Goal: Contribute content: Add original content to the website for others to see

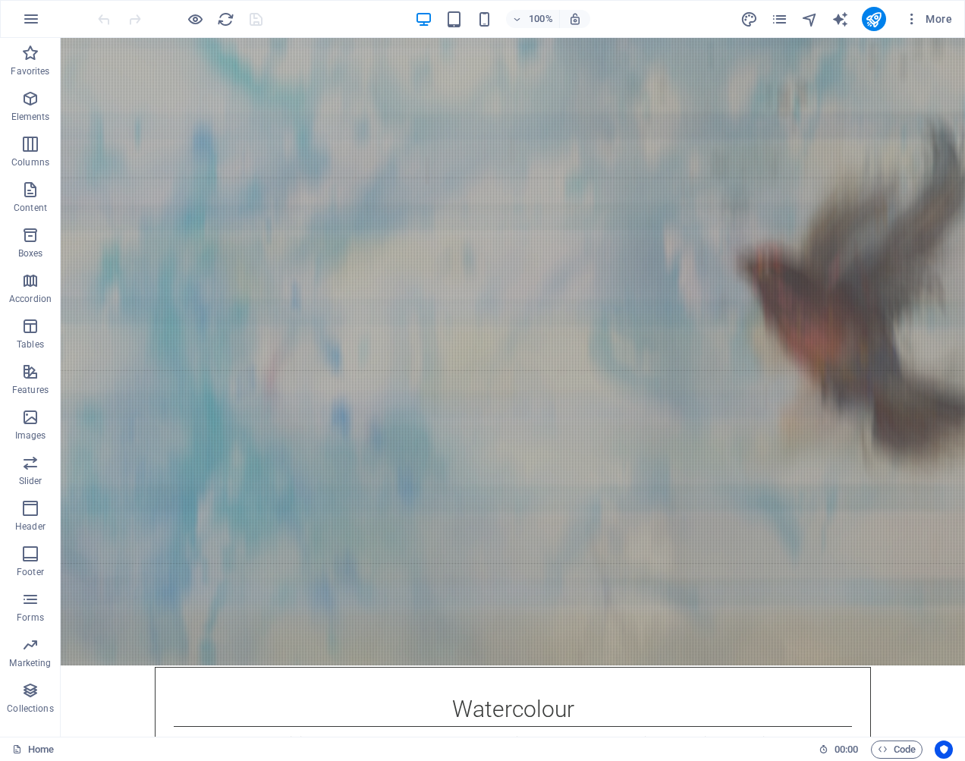
scroll to position [2682, 0]
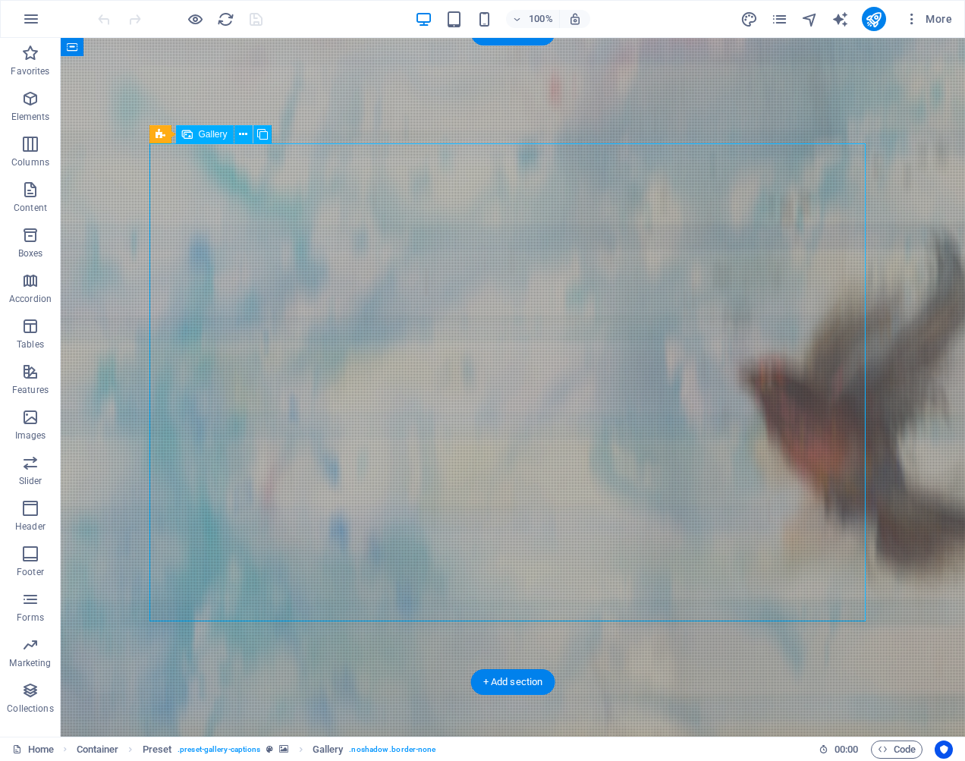
select select "4"
select select "px"
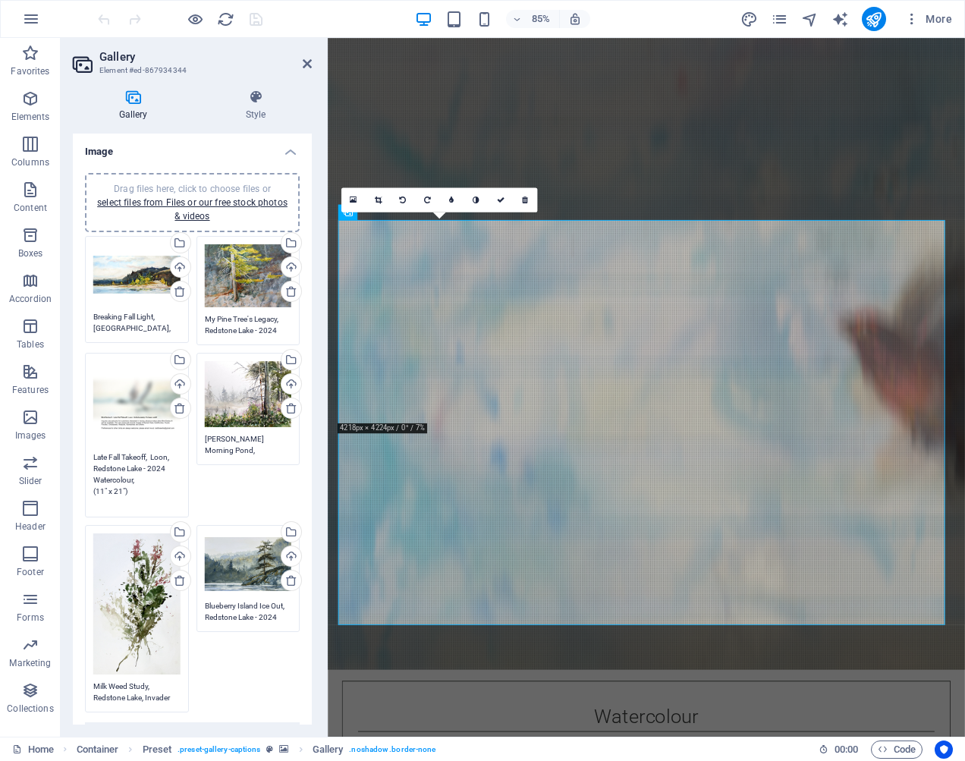
drag, startPoint x: 93, startPoint y: 456, endPoint x: 139, endPoint y: 483, distance: 53.1
click at [139, 483] on textarea "Late Fall Takeoff, Loon, Redstone Lake - 2024 Watercolour, (11" x 21")" at bounding box center [136, 480] width 87 height 57
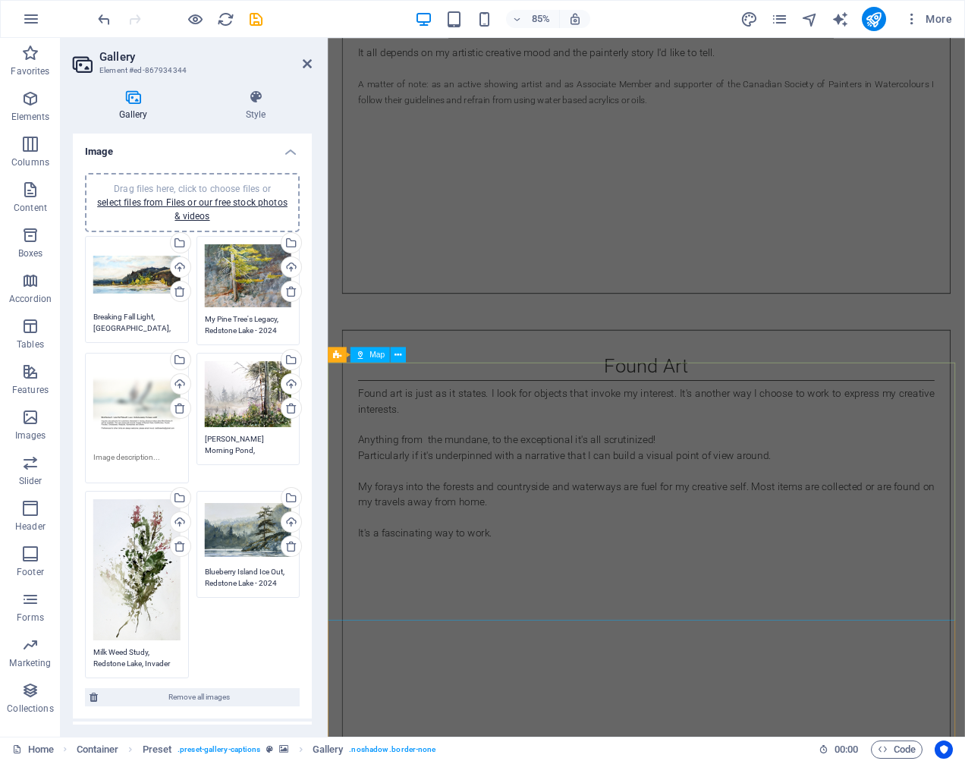
scroll to position [4124, 0]
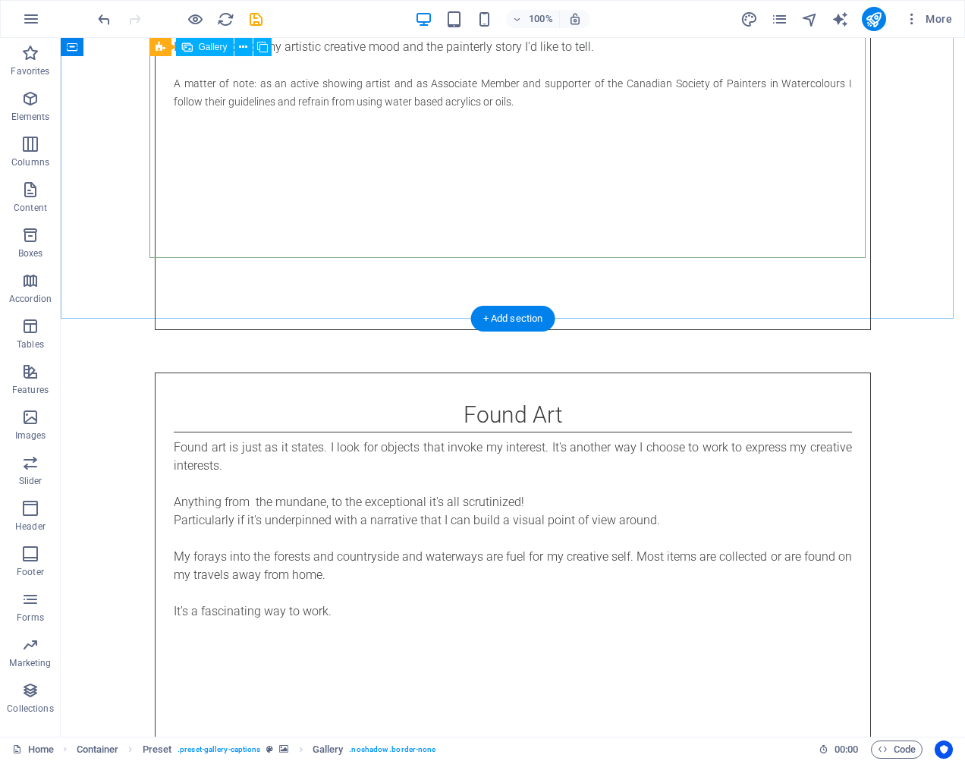
select select "4"
select select "px"
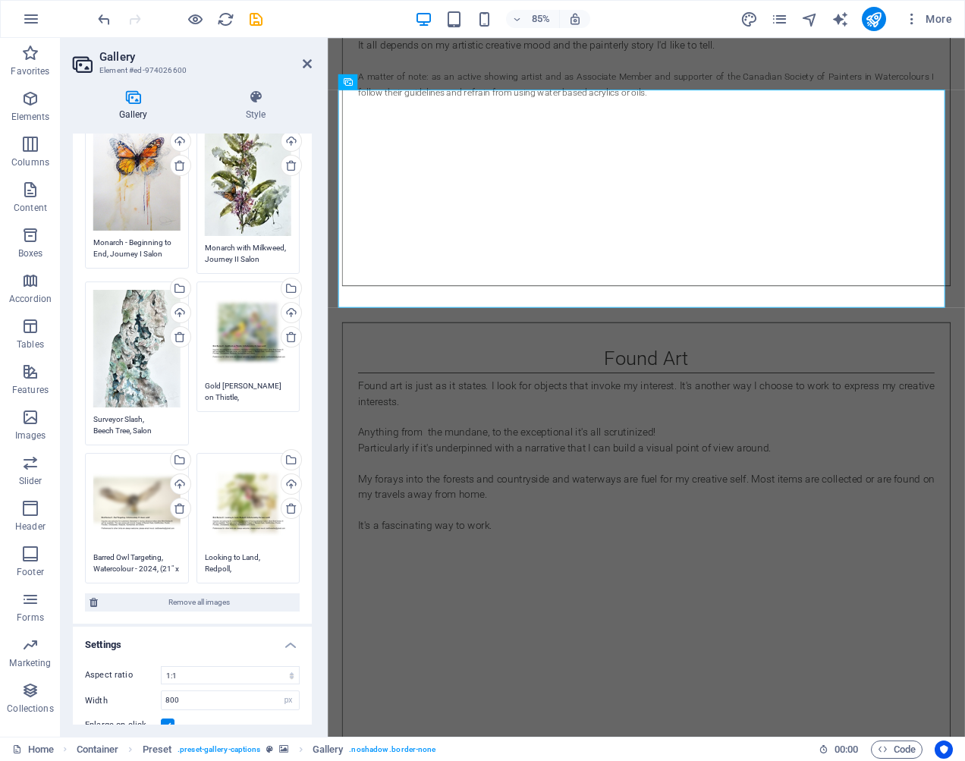
scroll to position [128, 0]
drag, startPoint x: 203, startPoint y: 380, endPoint x: 284, endPoint y: 396, distance: 82.8
click at [284, 396] on textarea "Gold Finch on Thistle, Watercolour - 2024, (12" x 12")" at bounding box center [248, 406] width 87 height 57
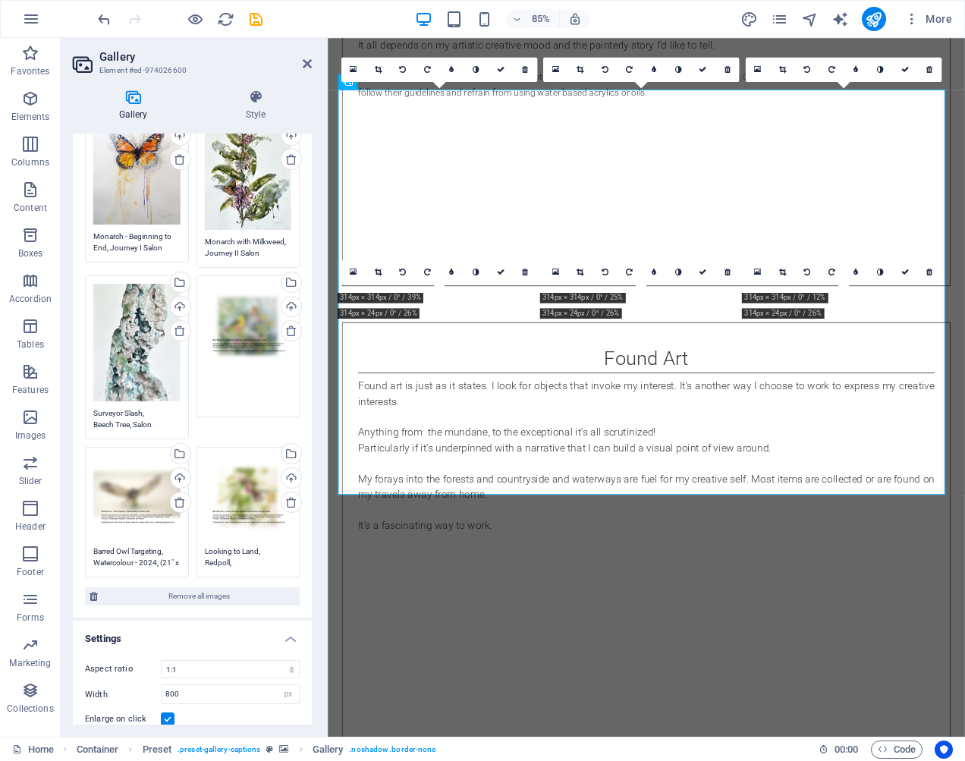
click at [124, 546] on textarea "Barred Owl Targeting, Watercolour - 2024, (21" x 11”)" at bounding box center [136, 557] width 87 height 23
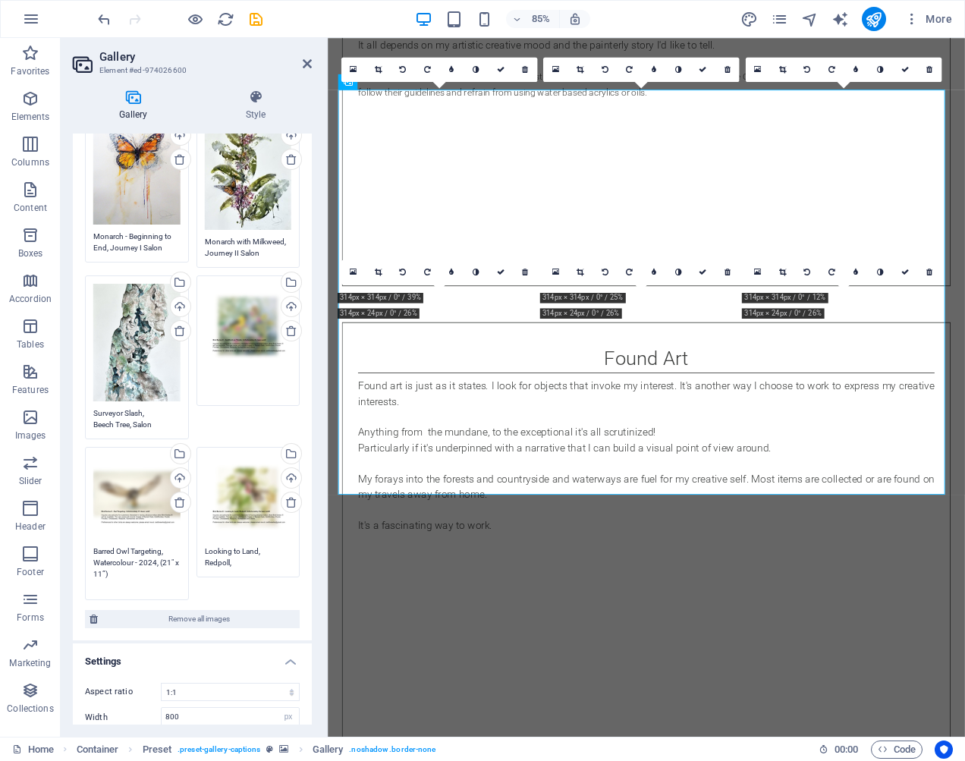
drag, startPoint x: 93, startPoint y: 546, endPoint x: 124, endPoint y: 572, distance: 40.4
click at [124, 572] on textarea "Barred Owl Targeting, Watercolour - 2024, (21" x 11”)" at bounding box center [136, 569] width 87 height 46
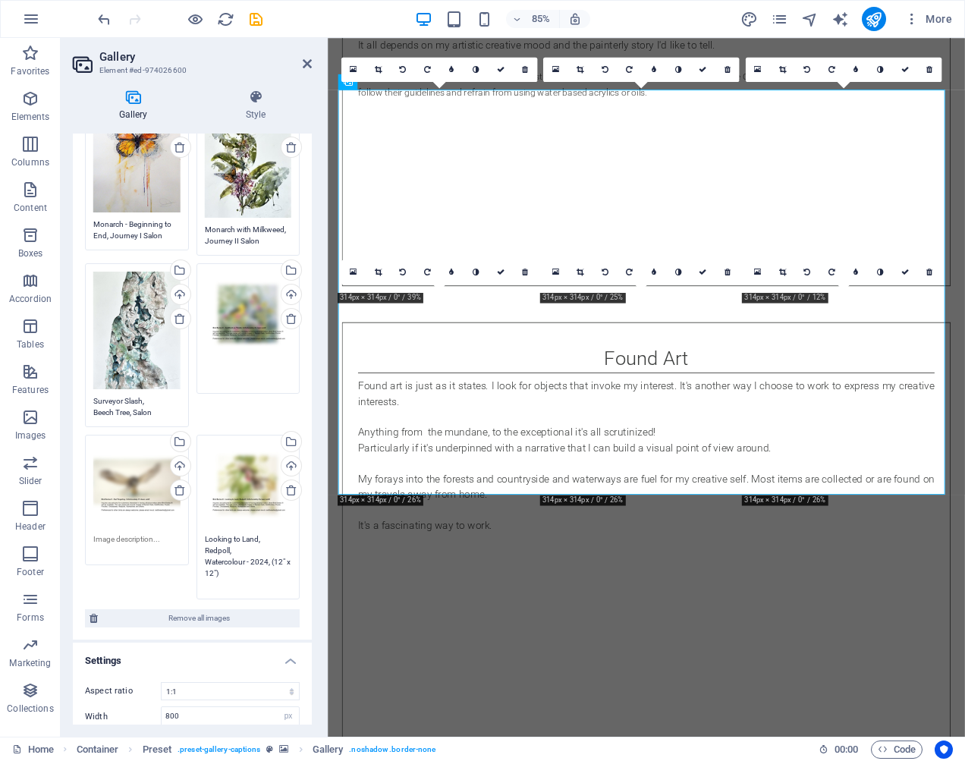
drag, startPoint x: 203, startPoint y: 530, endPoint x: 233, endPoint y: 566, distance: 46.9
click at [233, 566] on textarea "Looking to Land, Redpoll, Watercolour - 2024, (12" x 12")" at bounding box center [248, 562] width 87 height 57
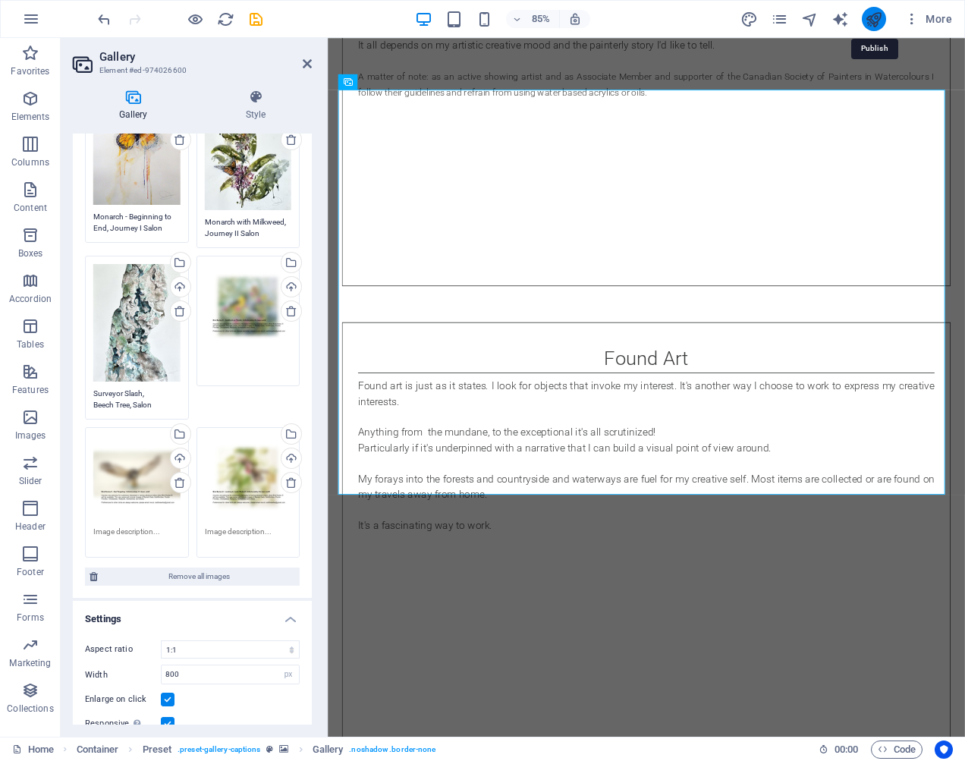
click at [877, 18] on icon "publish" at bounding box center [873, 19] width 17 height 17
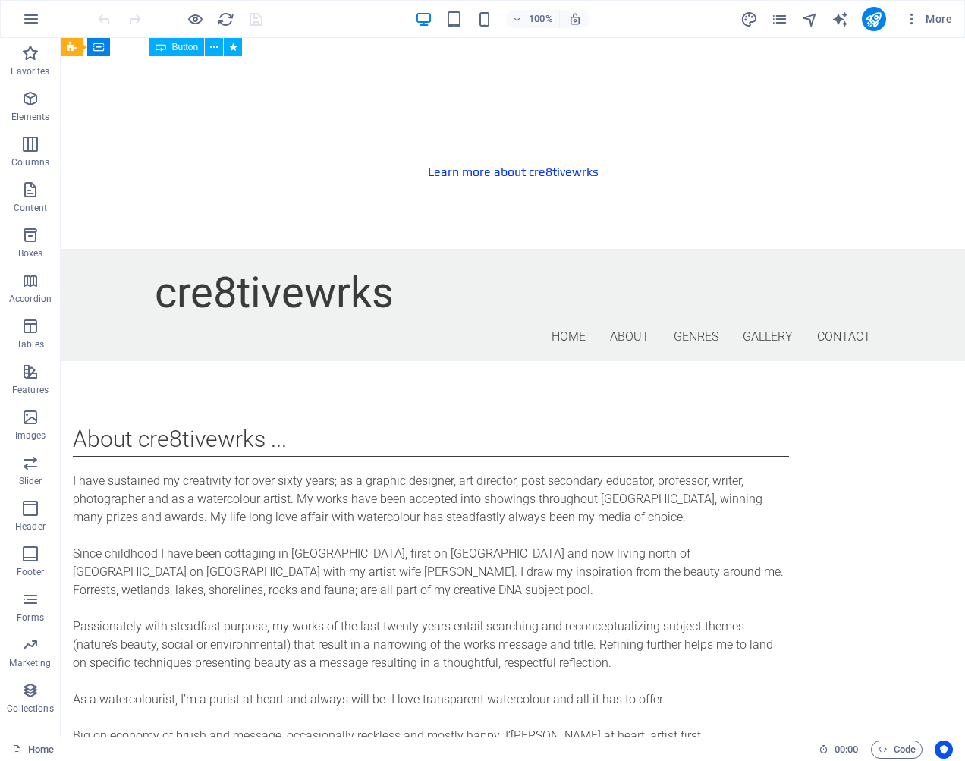
scroll to position [1043, 0]
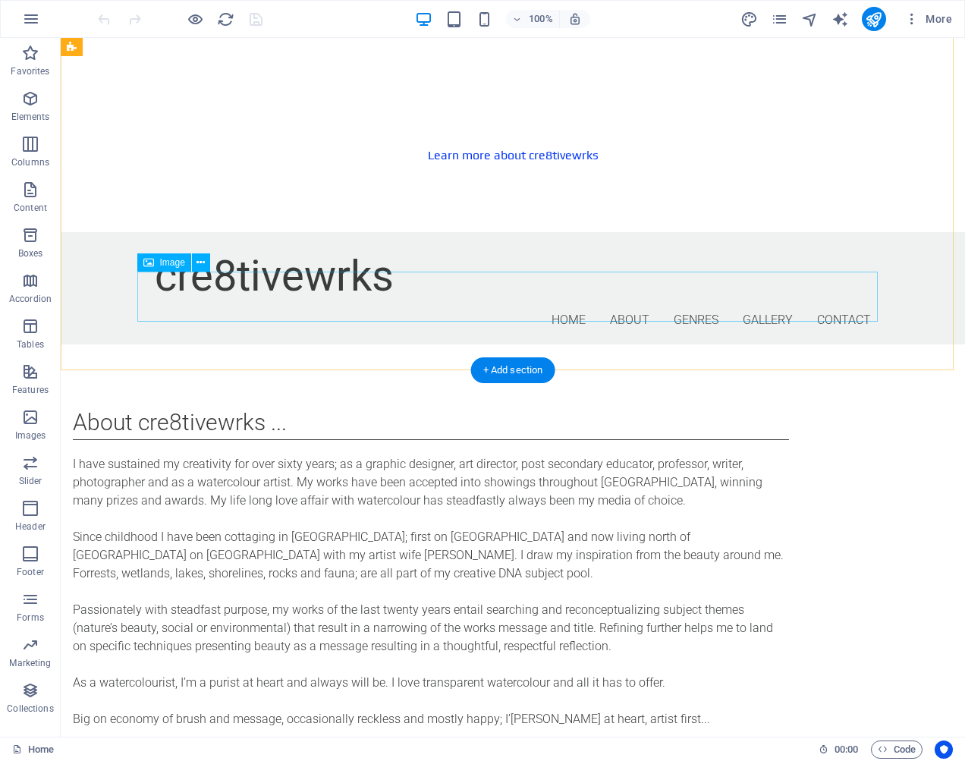
click at [164, 269] on div "Image" at bounding box center [164, 262] width 54 height 18
click at [165, 263] on span "Image" at bounding box center [172, 262] width 25 height 9
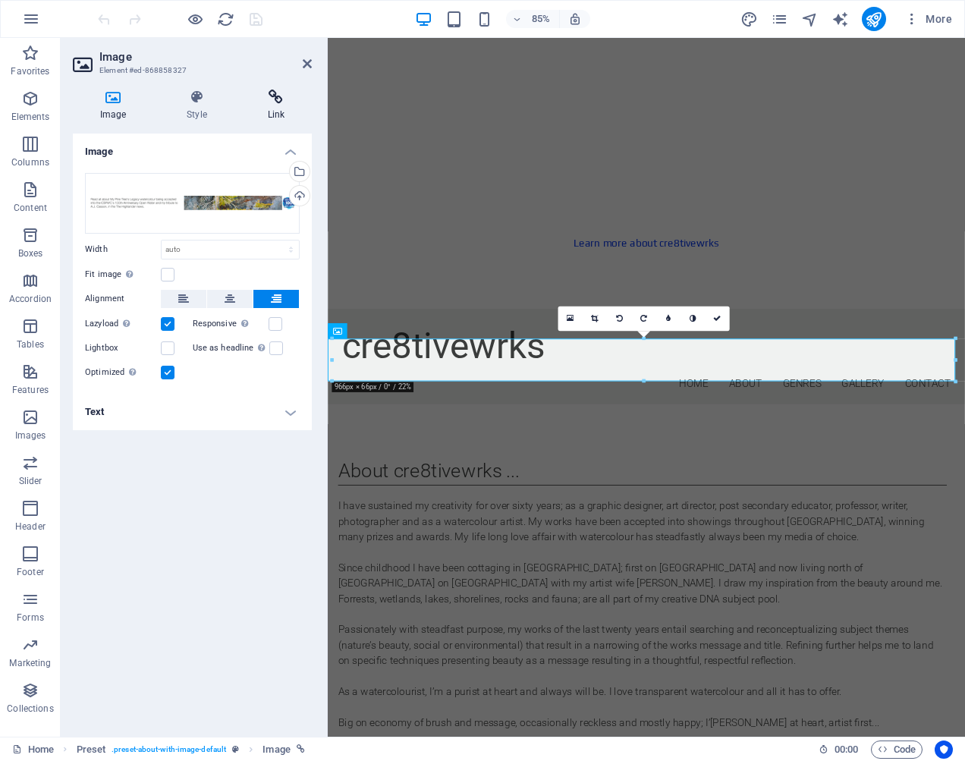
click at [278, 98] on icon at bounding box center [276, 97] width 71 height 15
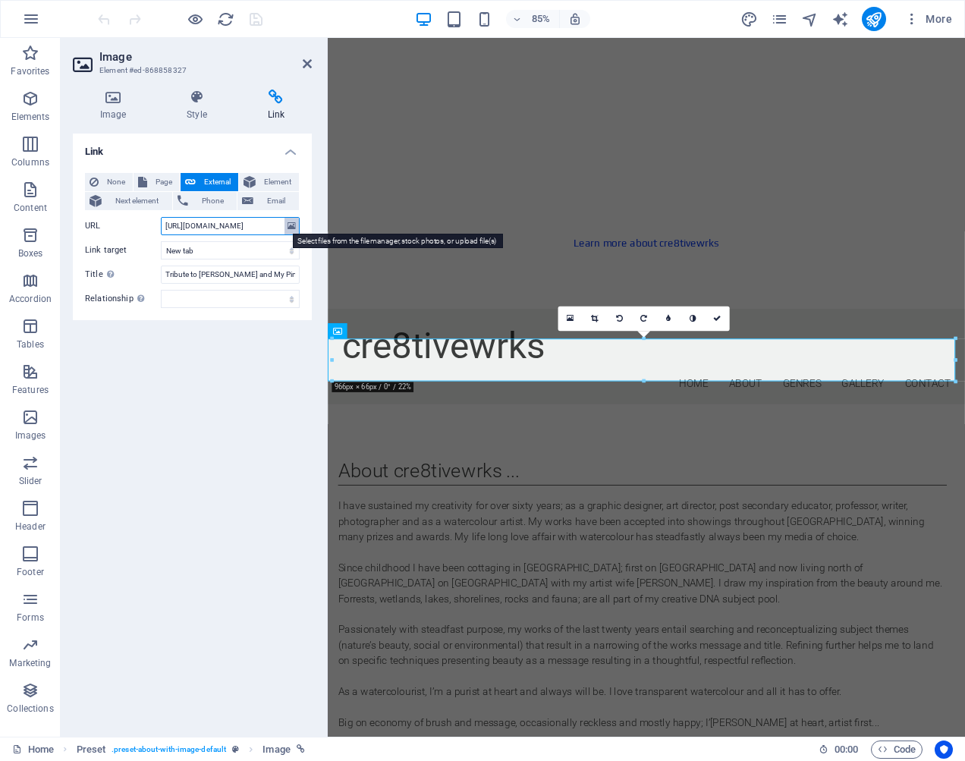
drag, startPoint x: 163, startPoint y: 225, endPoint x: 295, endPoint y: 231, distance: 132.2
click at [295, 231] on div "URL https://cdn1.site-media.eu/images/0/19639410/HighlanderAJTribute-Nc0DOdk8Os…" at bounding box center [192, 226] width 215 height 18
click at [296, 224] on button at bounding box center [292, 226] width 14 height 17
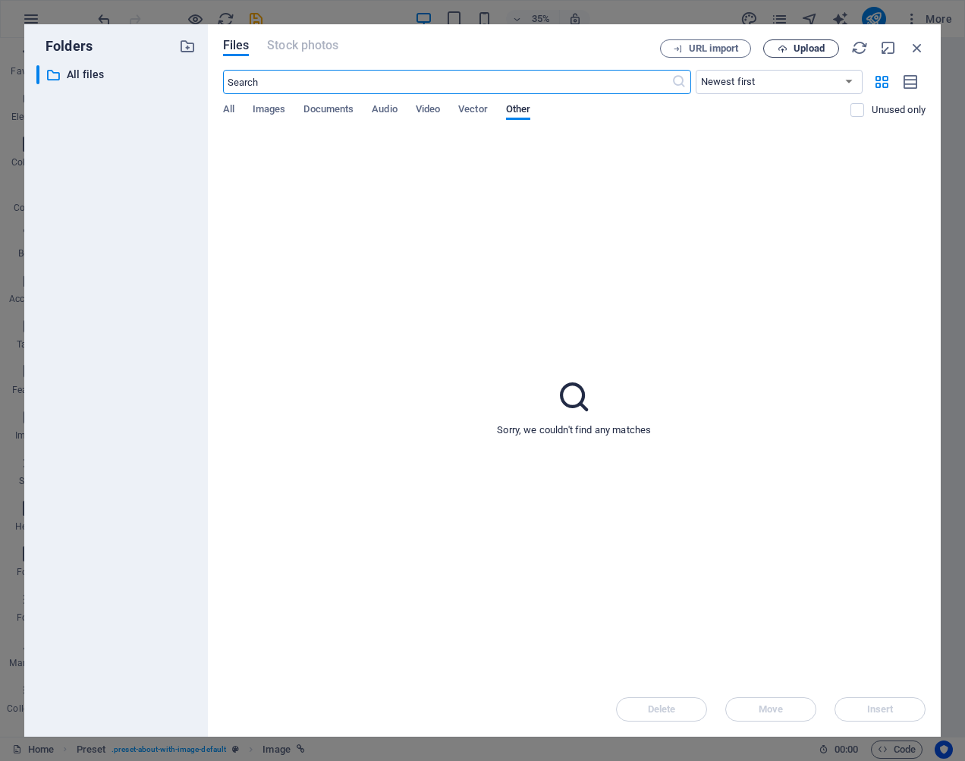
click at [803, 47] on span "Upload" at bounding box center [809, 48] width 31 height 9
type input "[URL][DOMAIN_NAME]"
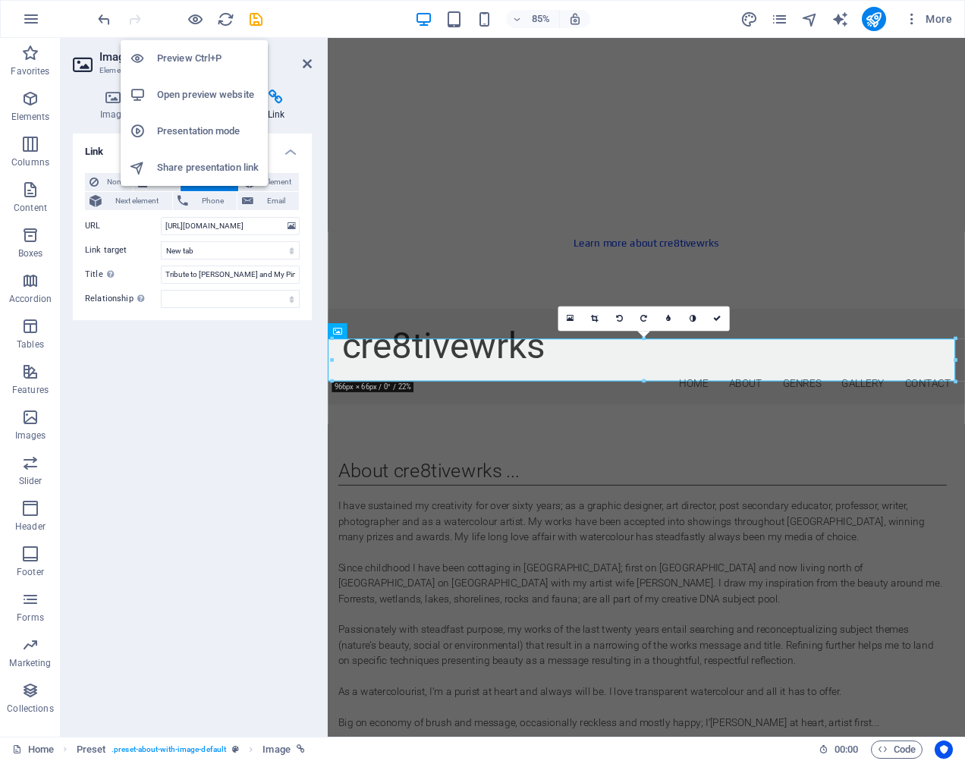
click at [199, 58] on h6 "Preview Ctrl+P" at bounding box center [208, 58] width 102 height 18
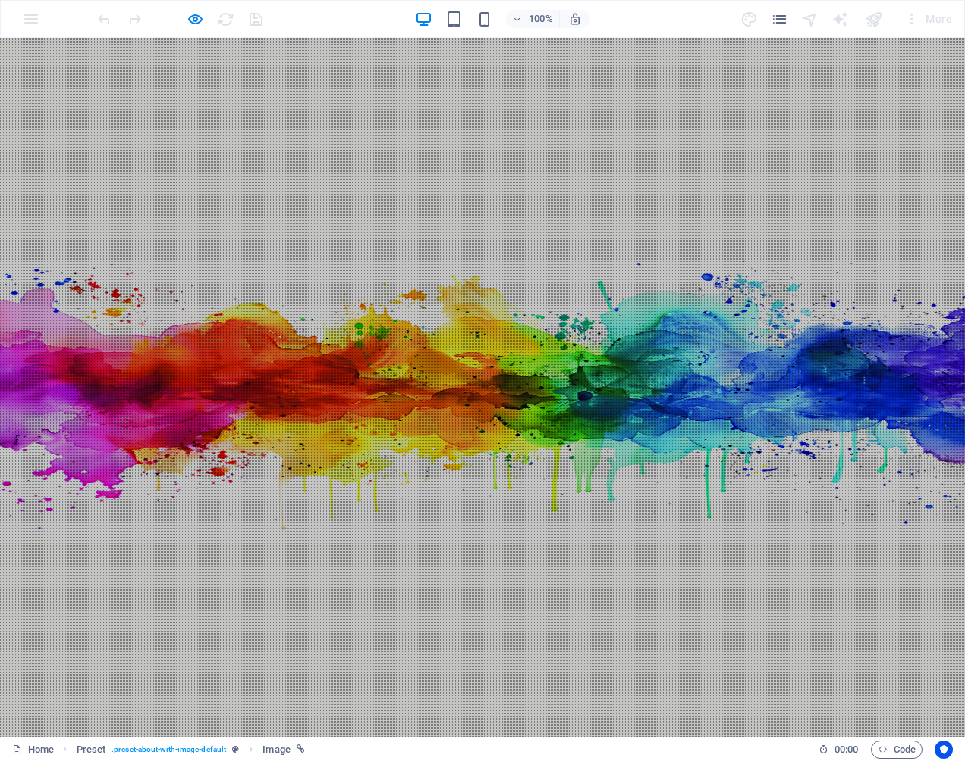
scroll to position [0, 0]
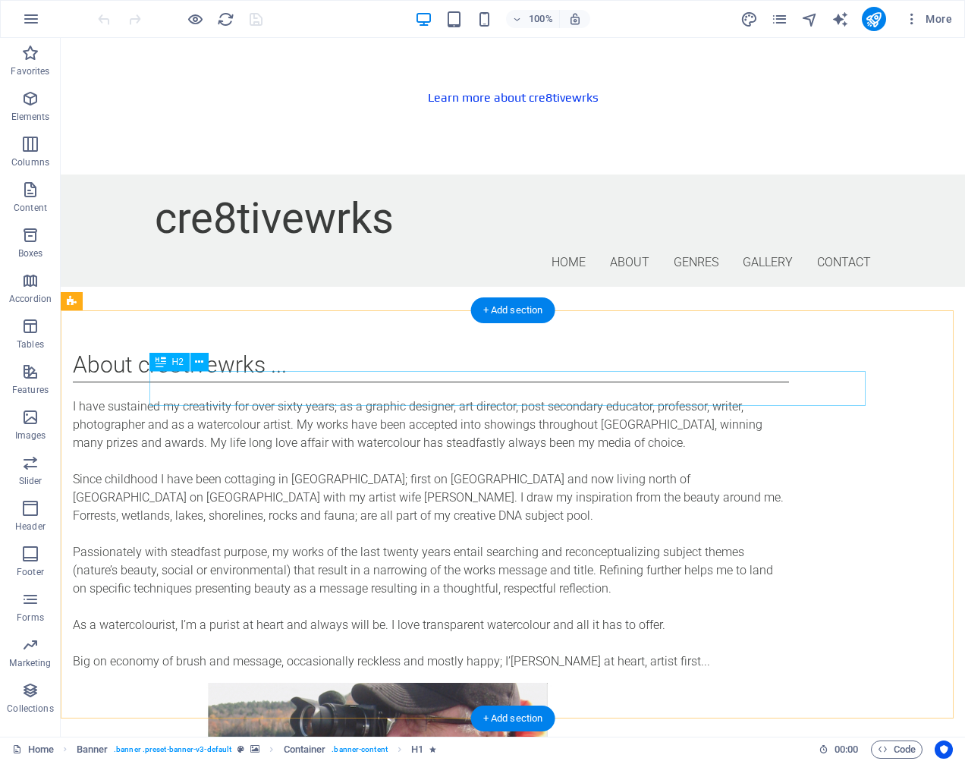
scroll to position [1103, 0]
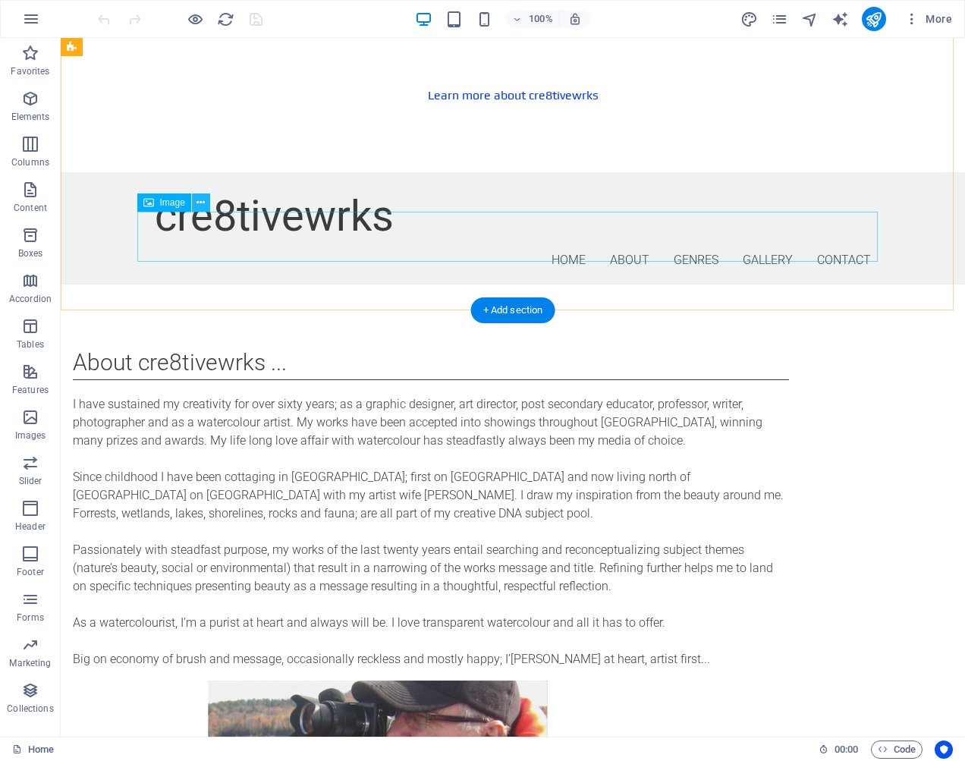
click at [203, 203] on icon at bounding box center [201, 203] width 8 height 16
click at [159, 202] on div "Image" at bounding box center [164, 203] width 54 height 18
click at [159, 201] on div "Image" at bounding box center [164, 203] width 54 height 18
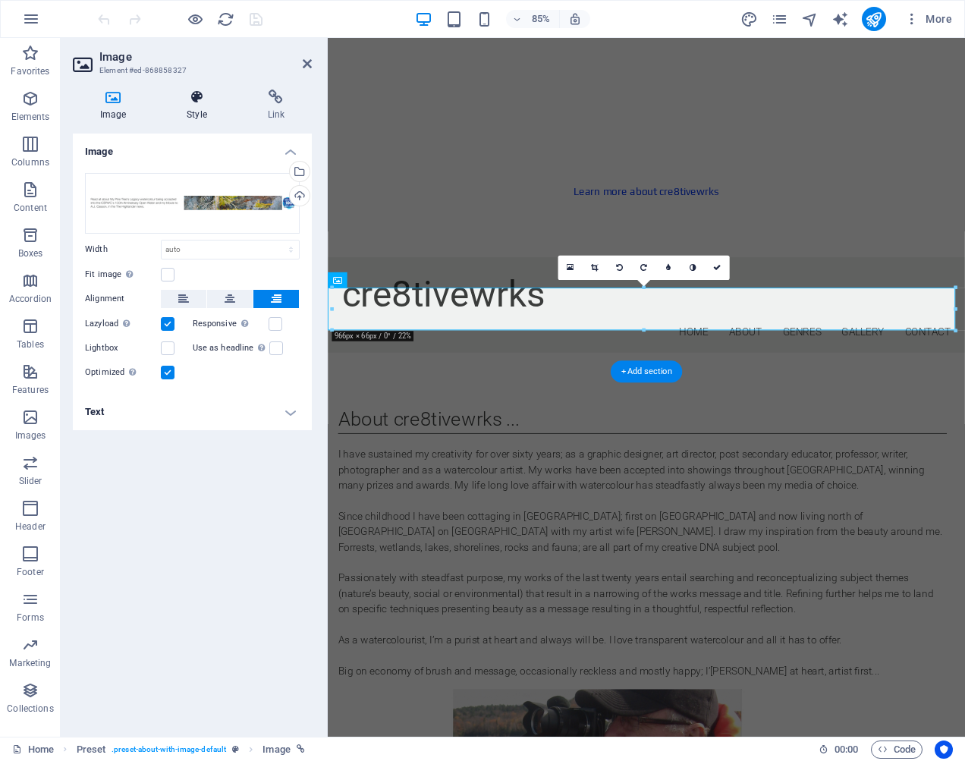
click at [197, 96] on icon at bounding box center [196, 97] width 74 height 15
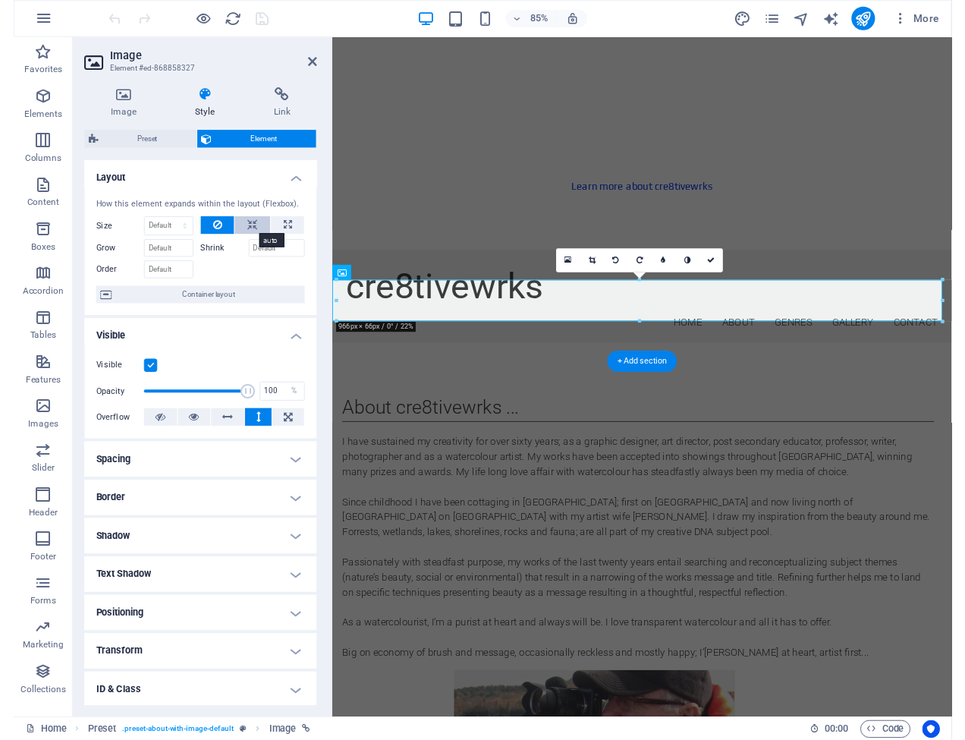
scroll to position [5, 0]
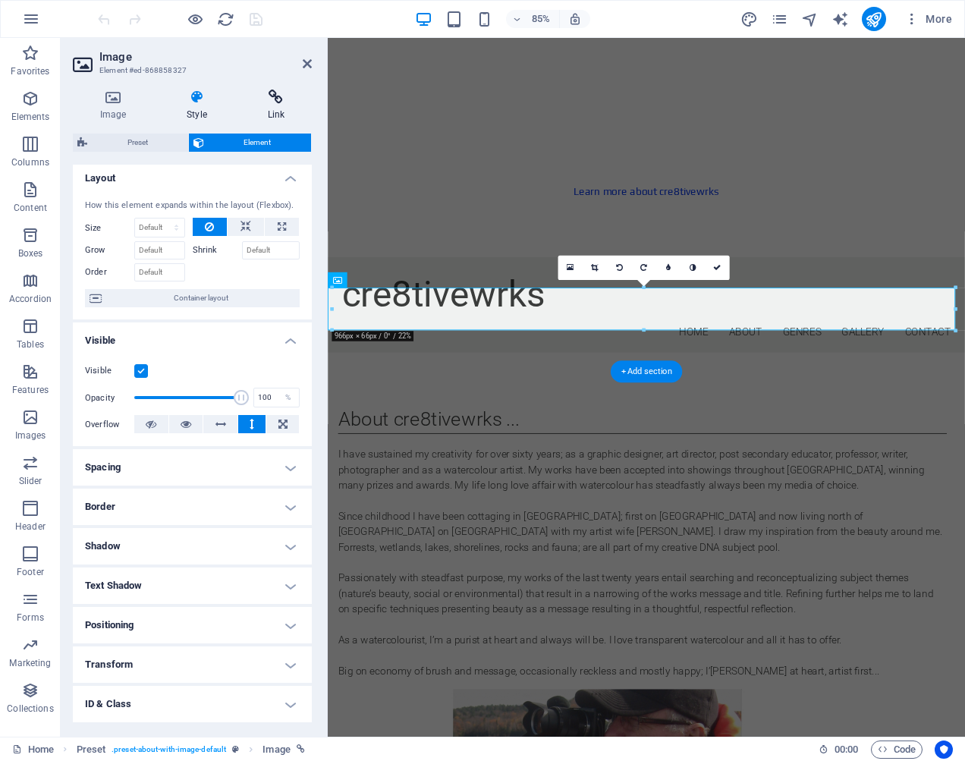
click at [279, 97] on icon at bounding box center [276, 97] width 71 height 15
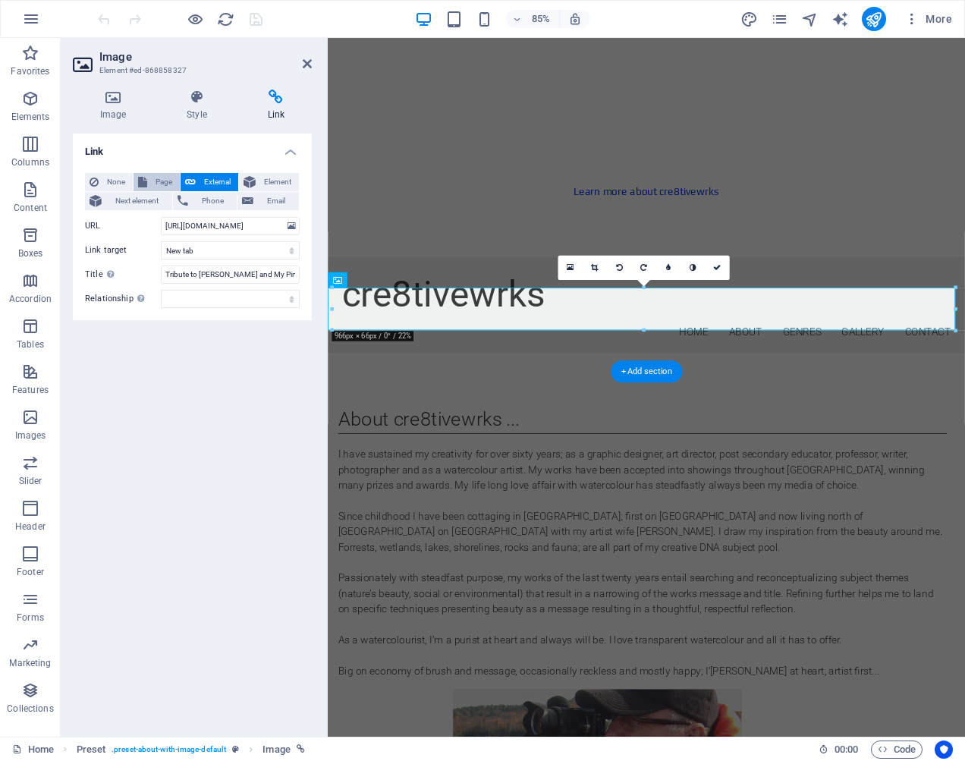
click at [162, 178] on span "Page" at bounding box center [164, 182] width 24 height 18
select select
click at [218, 180] on span "External" at bounding box center [216, 182] width 33 height 18
select select "blank"
click at [158, 178] on span "Page" at bounding box center [164, 182] width 24 height 18
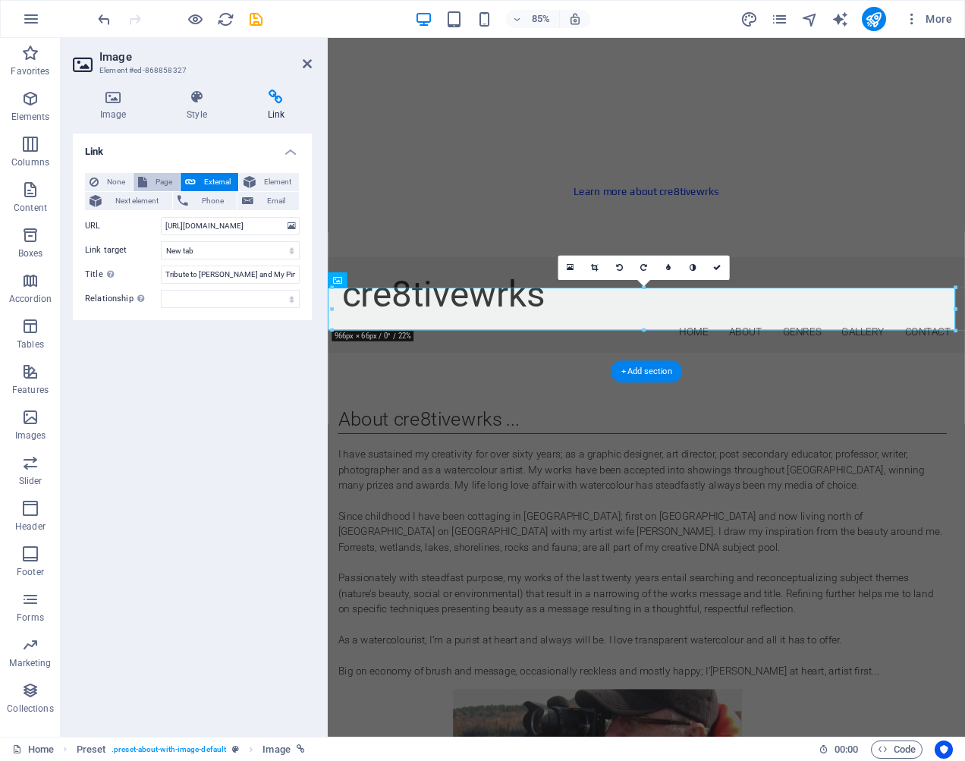
select select
click at [212, 178] on span "External" at bounding box center [216, 182] width 33 height 18
select select "blank"
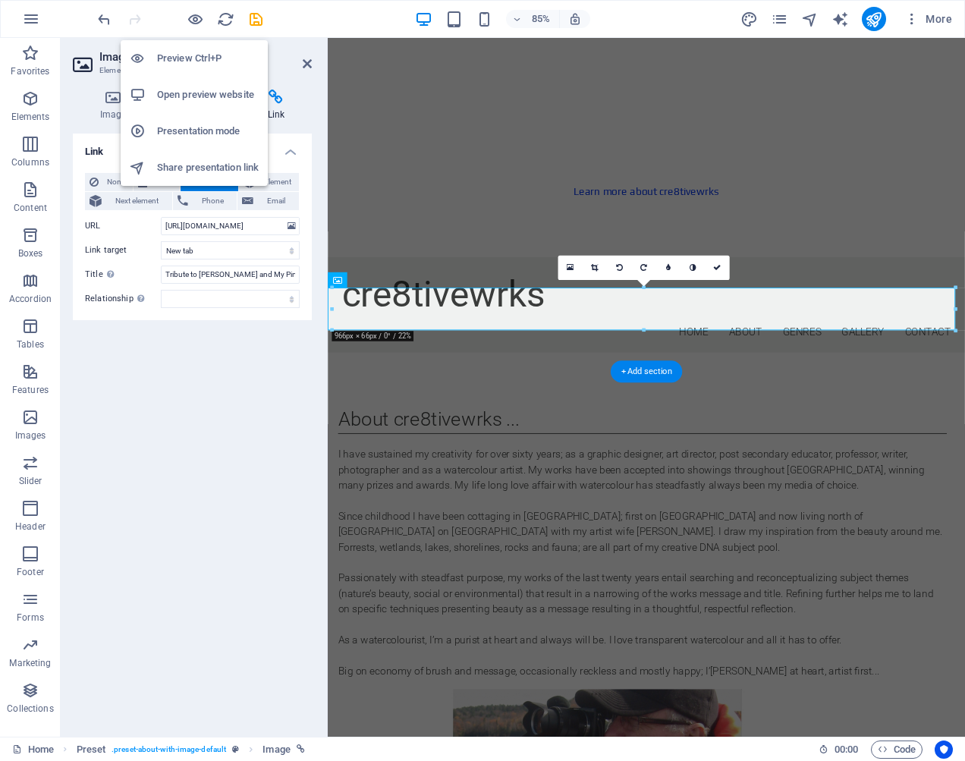
click at [203, 92] on h6 "Open preview website" at bounding box center [208, 95] width 102 height 18
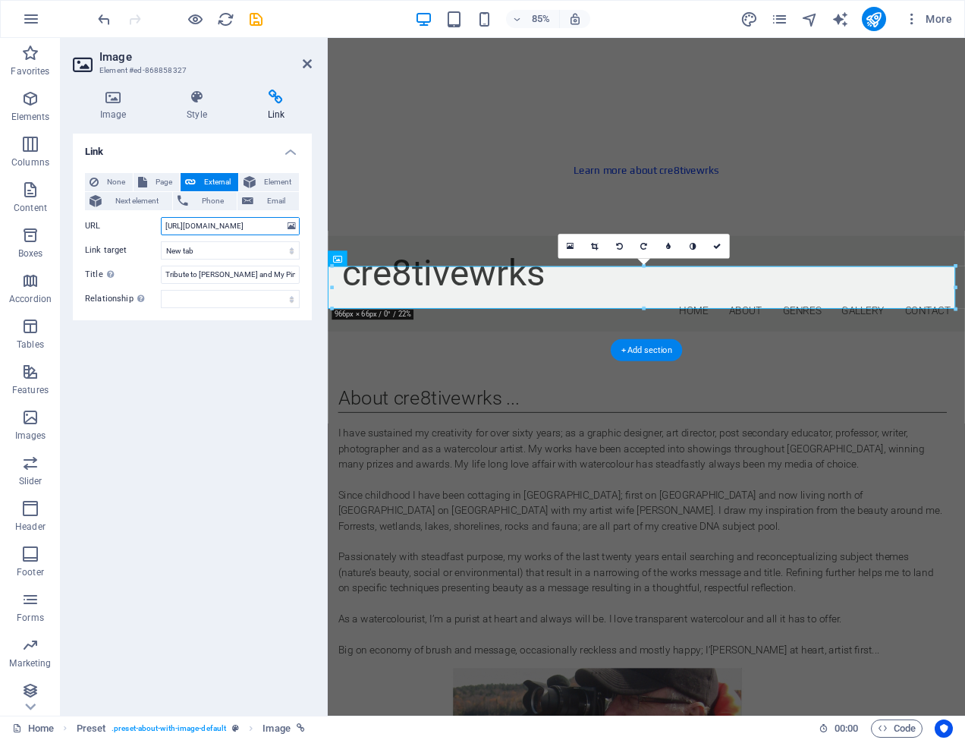
drag, startPoint x: 165, startPoint y: 225, endPoint x: 300, endPoint y: 225, distance: 134.3
click at [300, 225] on div "None Page External Element Next element Phone Email Page Home Subpage Legal Not…" at bounding box center [192, 240] width 239 height 159
click at [292, 226] on icon at bounding box center [292, 226] width 8 height 17
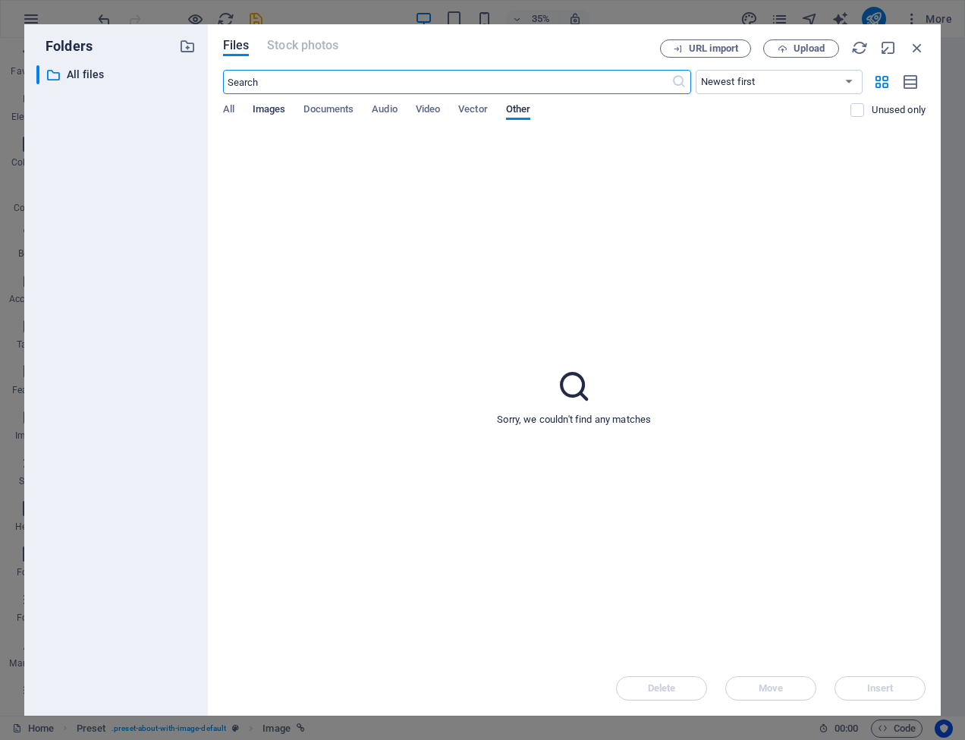
click at [265, 108] on span "Images" at bounding box center [269, 110] width 33 height 21
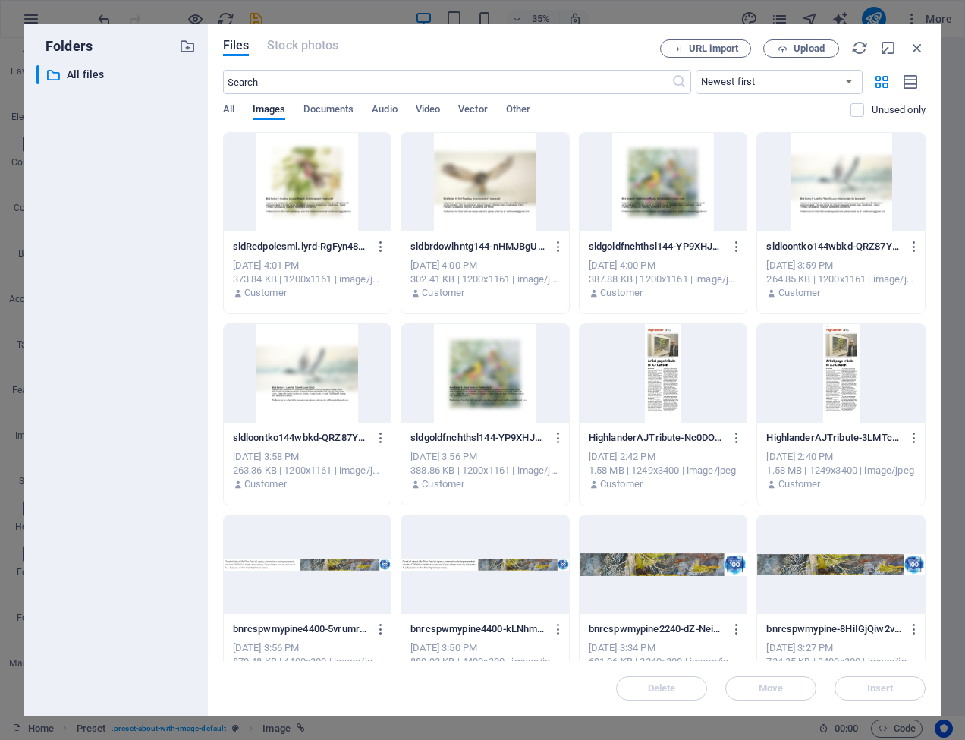
scroll to position [0, 0]
click at [332, 108] on span "Documents" at bounding box center [329, 110] width 50 height 21
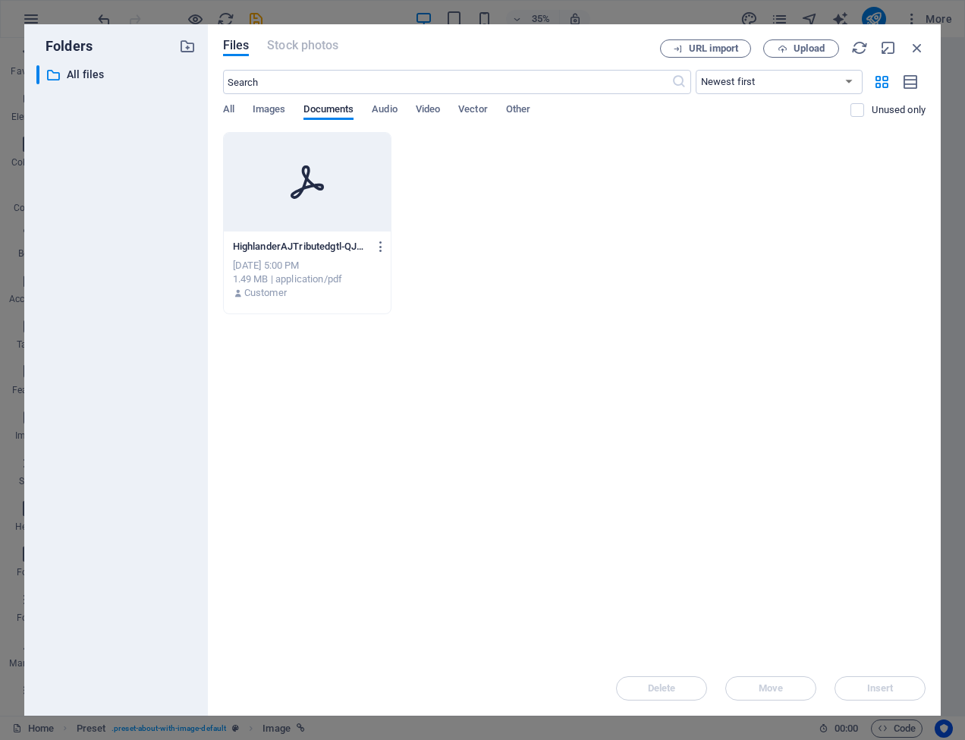
click at [324, 183] on icon at bounding box center [307, 182] width 36 height 36
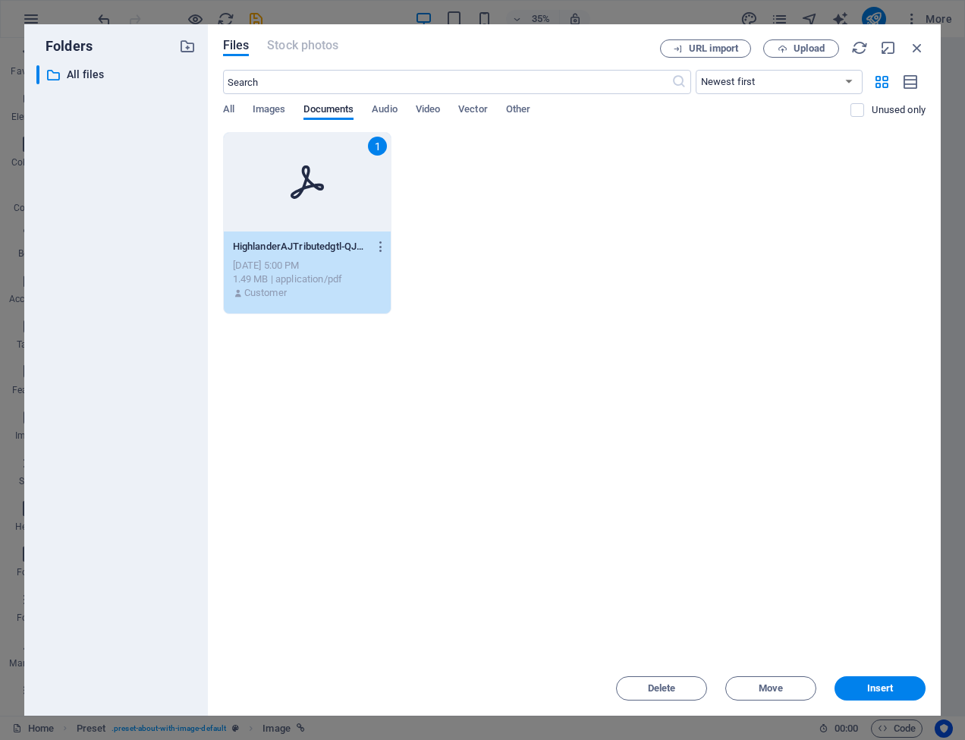
click at [324, 183] on icon at bounding box center [307, 182] width 36 height 36
type input "[URL][DOMAIN_NAME]"
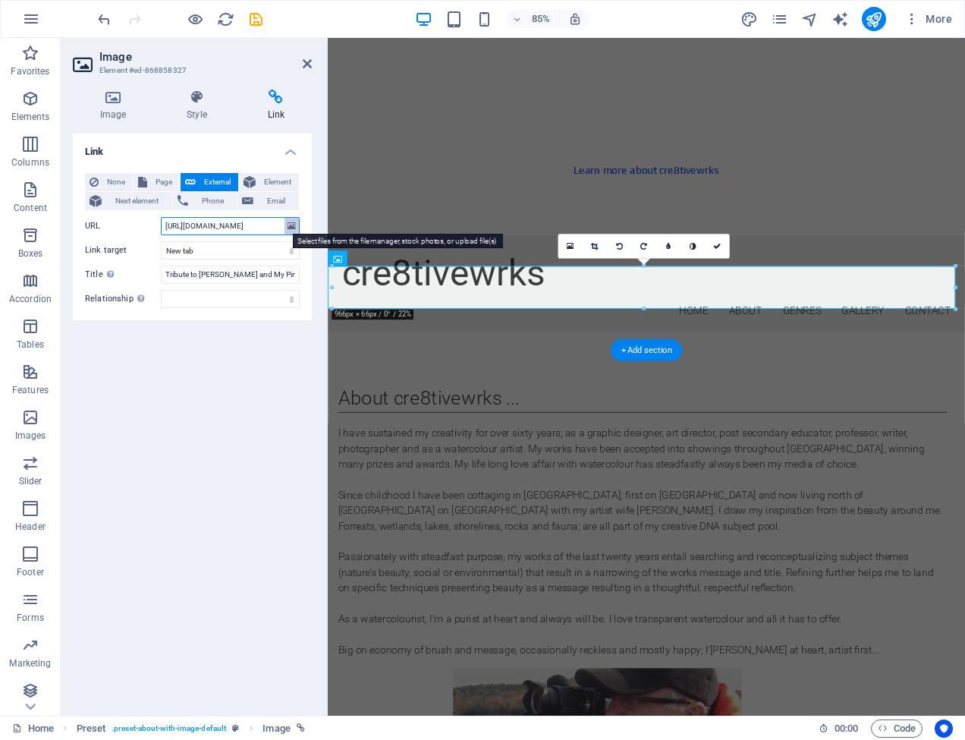
drag, startPoint x: 164, startPoint y: 225, endPoint x: 291, endPoint y: 225, distance: 127.5
click at [291, 225] on div "URL [URL][DOMAIN_NAME]" at bounding box center [192, 226] width 215 height 18
click at [163, 226] on input "[URL][DOMAIN_NAME]" at bounding box center [230, 226] width 139 height 18
click at [175, 225] on input "[URL][DOMAIN_NAME]" at bounding box center [230, 226] width 139 height 18
drag, startPoint x: 164, startPoint y: 225, endPoint x: 285, endPoint y: 222, distance: 120.7
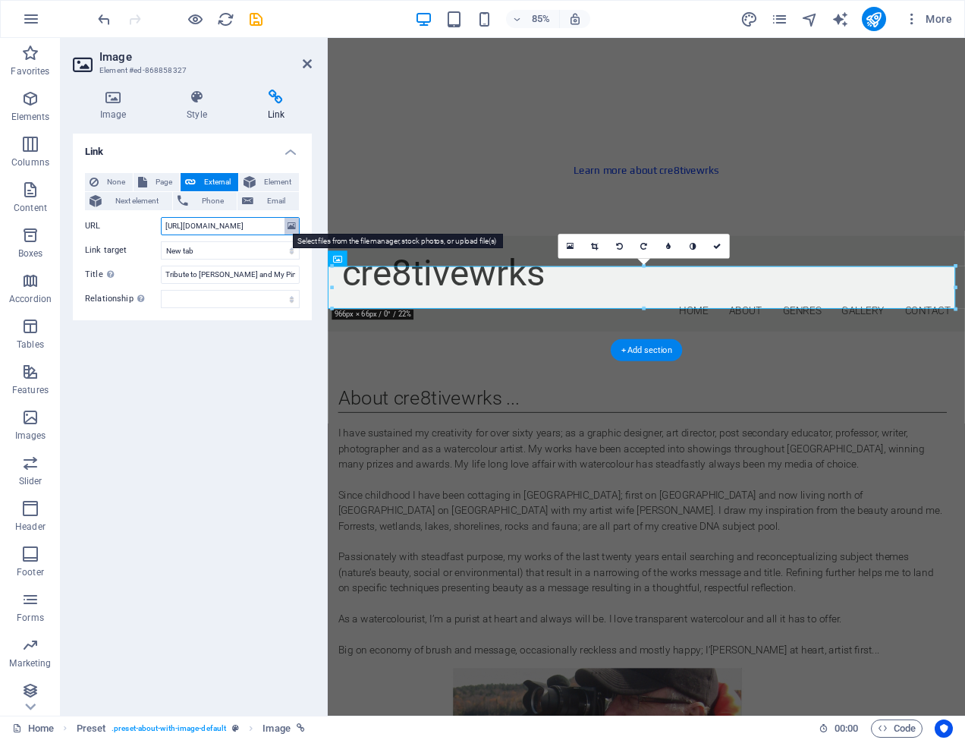
click at [285, 222] on div "URL [URL][DOMAIN_NAME]" at bounding box center [192, 226] width 215 height 18
click at [279, 348] on div "Link None Page External Element Next element Phone Email Page Home Subpage Lega…" at bounding box center [192, 419] width 239 height 570
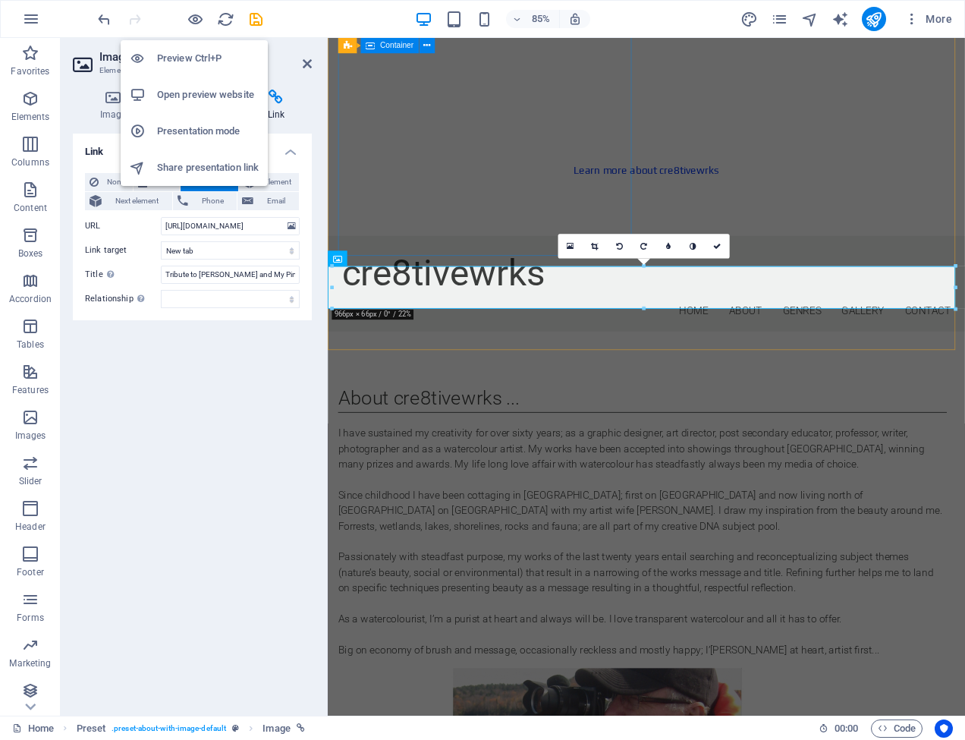
click at [198, 93] on h6 "Open preview website" at bounding box center [208, 95] width 102 height 18
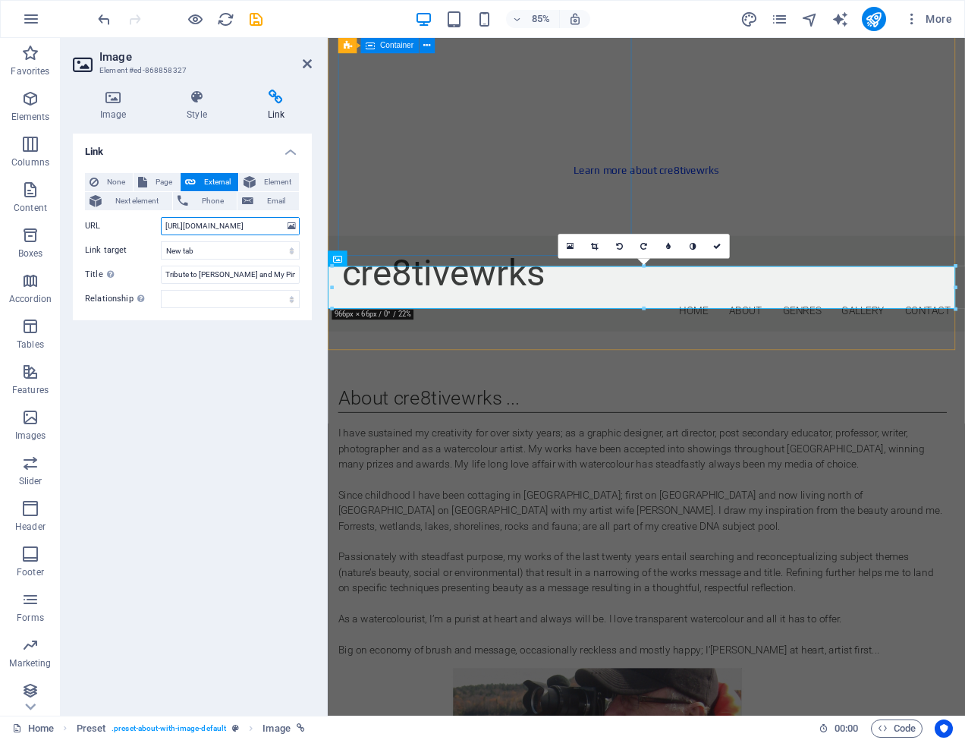
drag, startPoint x: 164, startPoint y: 227, endPoint x: 300, endPoint y: 227, distance: 135.8
click at [300, 227] on div "None Page External Element Next element Phone Email Page Home Subpage Legal Not…" at bounding box center [192, 240] width 239 height 159
click at [297, 13] on div "85% More" at bounding box center [527, 19] width 864 height 24
click at [313, 11] on div "85% More" at bounding box center [527, 19] width 864 height 24
click at [274, 50] on h2 "Image" at bounding box center [205, 57] width 212 height 14
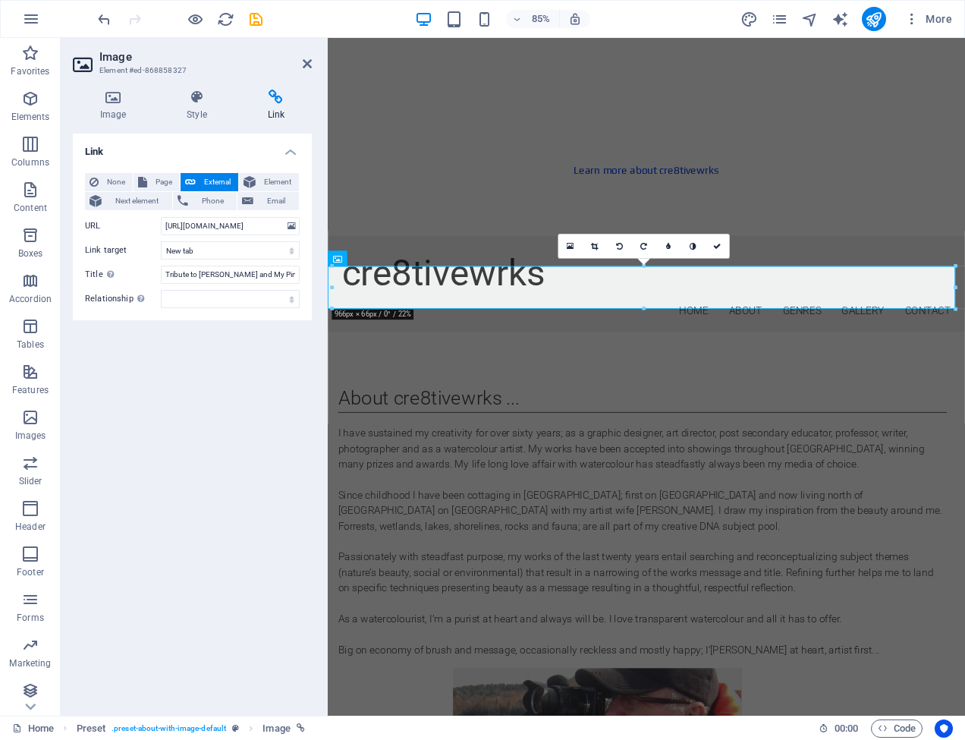
click at [275, 385] on div "Link None Page External Element Next element Phone Email Page Home Subpage Lega…" at bounding box center [192, 419] width 239 height 570
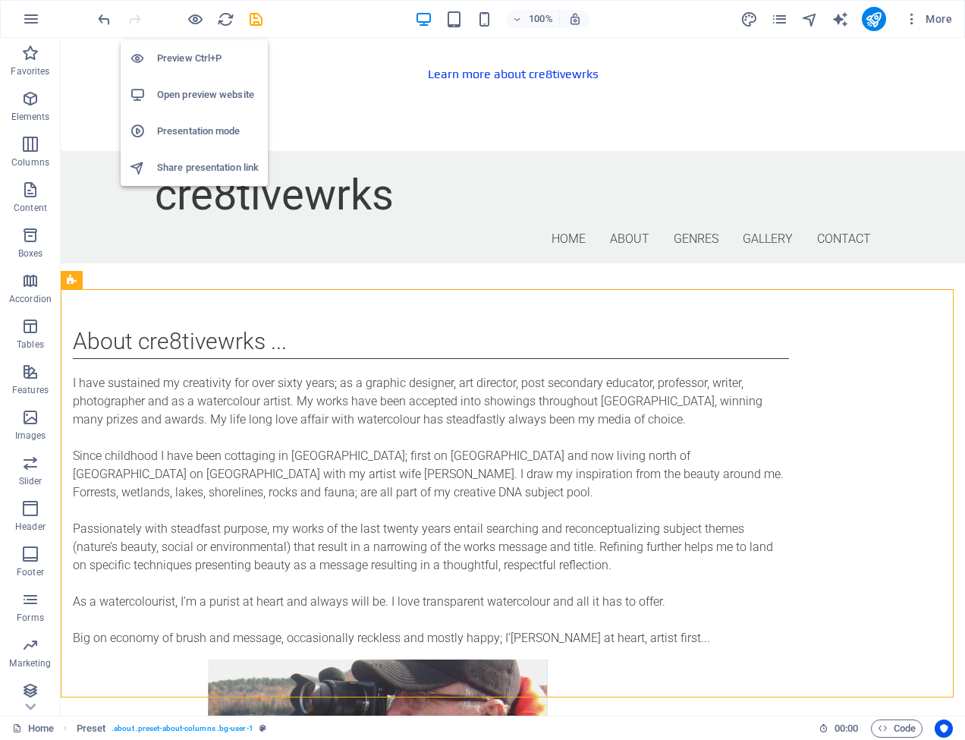
click at [197, 92] on h6 "Open preview website" at bounding box center [208, 95] width 102 height 18
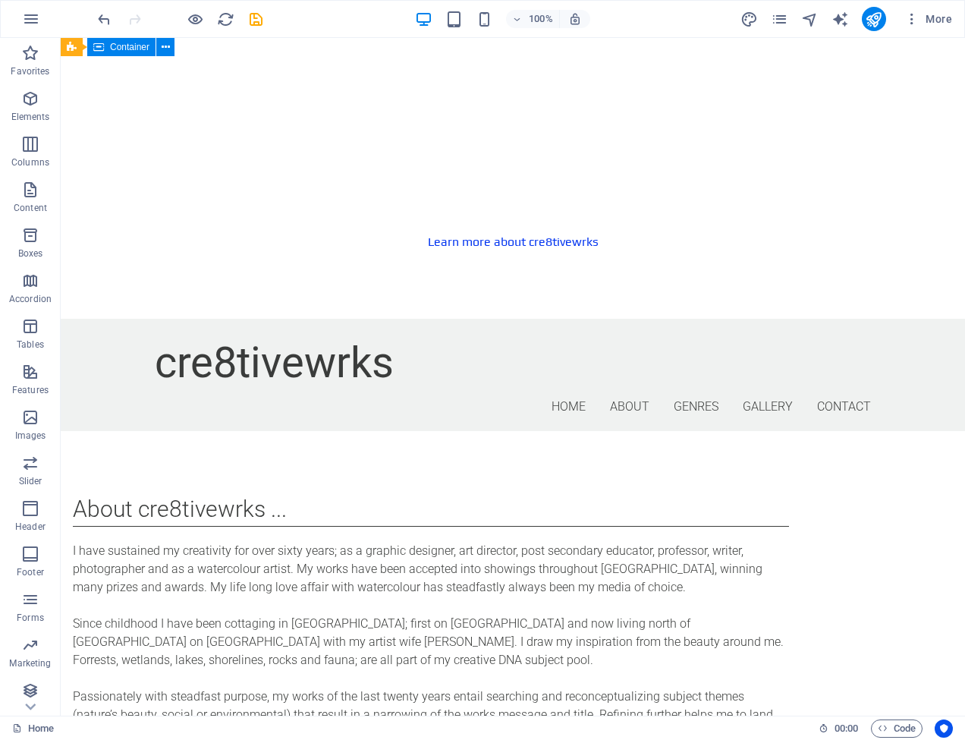
scroll to position [936, 0]
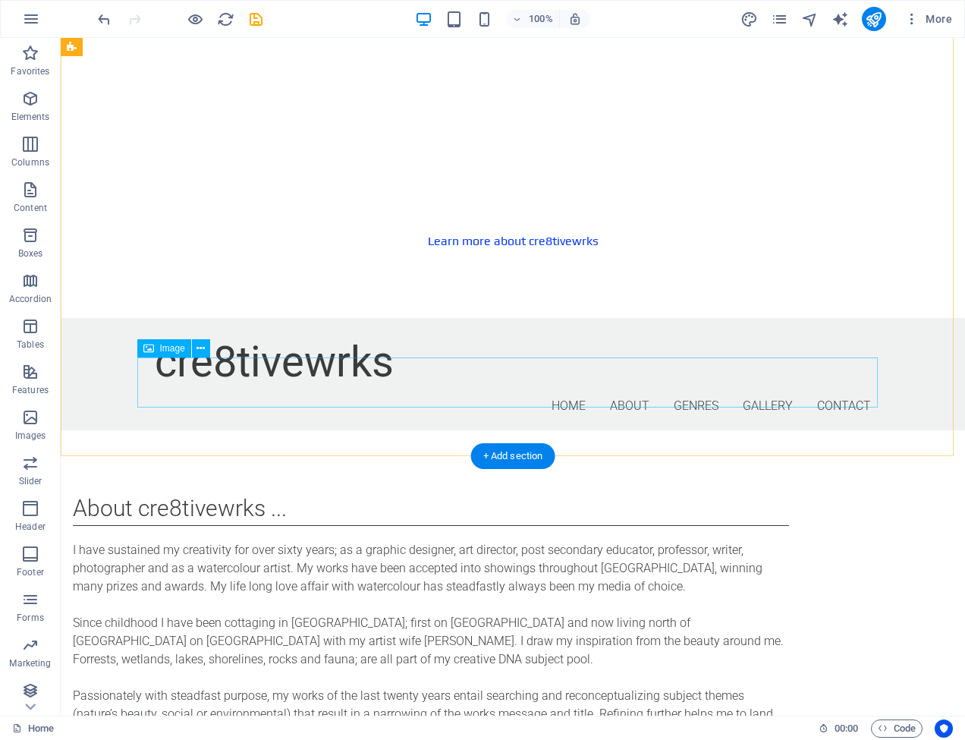
click at [164, 347] on span "Image" at bounding box center [172, 348] width 25 height 9
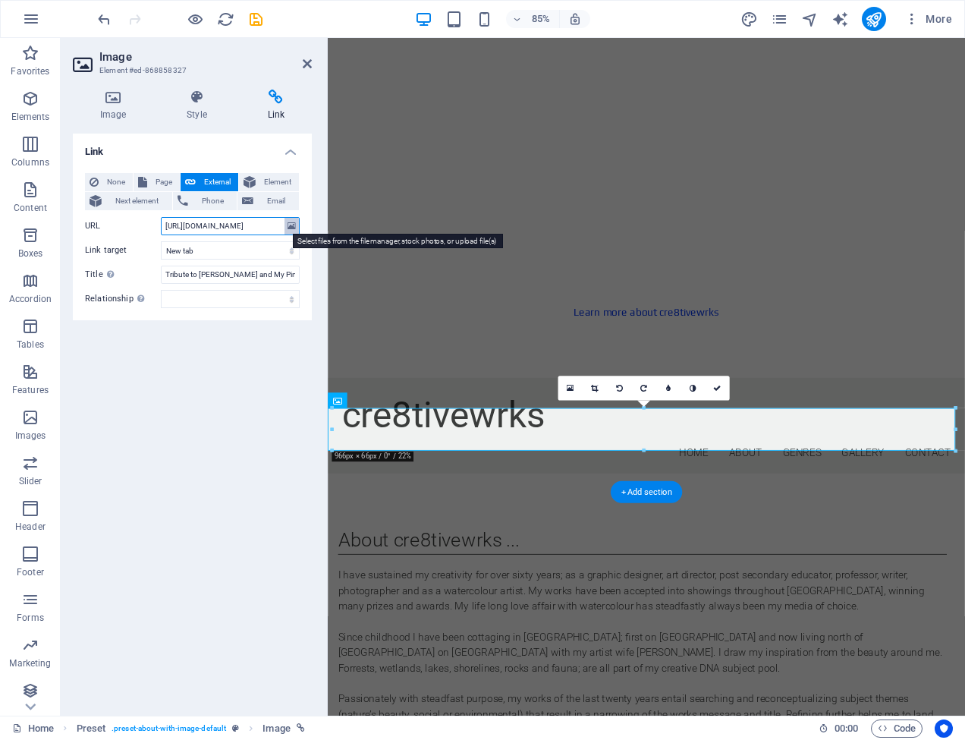
drag, startPoint x: 162, startPoint y: 228, endPoint x: 293, endPoint y: 228, distance: 130.5
click at [293, 228] on div "URL [URL][DOMAIN_NAME]" at bounding box center [192, 226] width 215 height 18
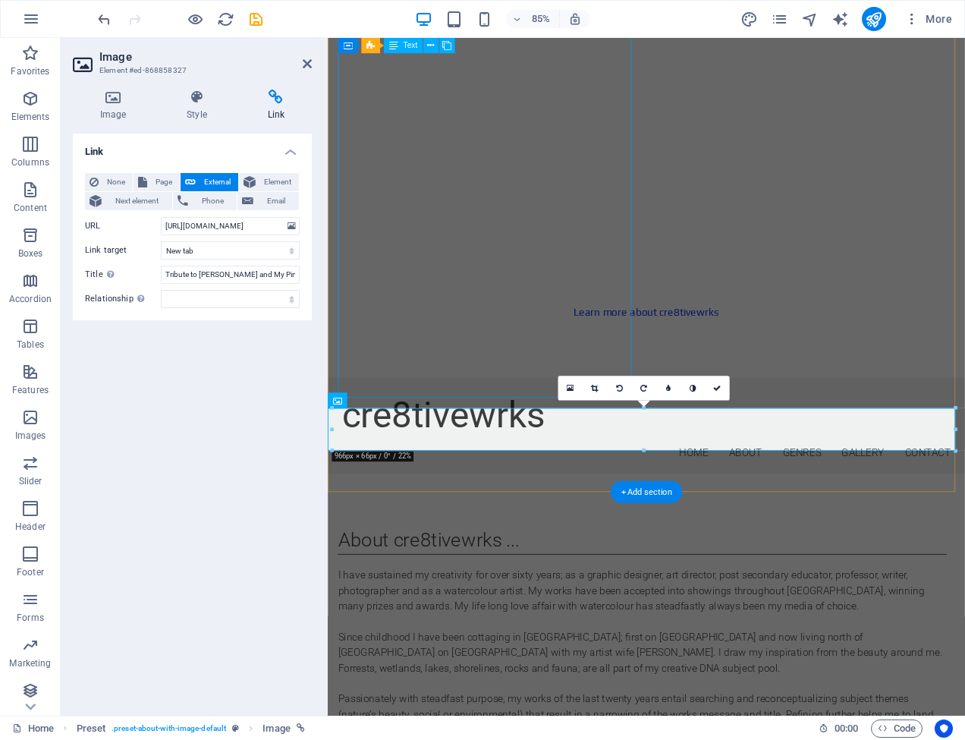
click at [611, 19] on div "85% More" at bounding box center [527, 19] width 864 height 24
click at [879, 19] on icon "publish" at bounding box center [873, 19] width 17 height 17
